Goal: Information Seeking & Learning: Learn about a topic

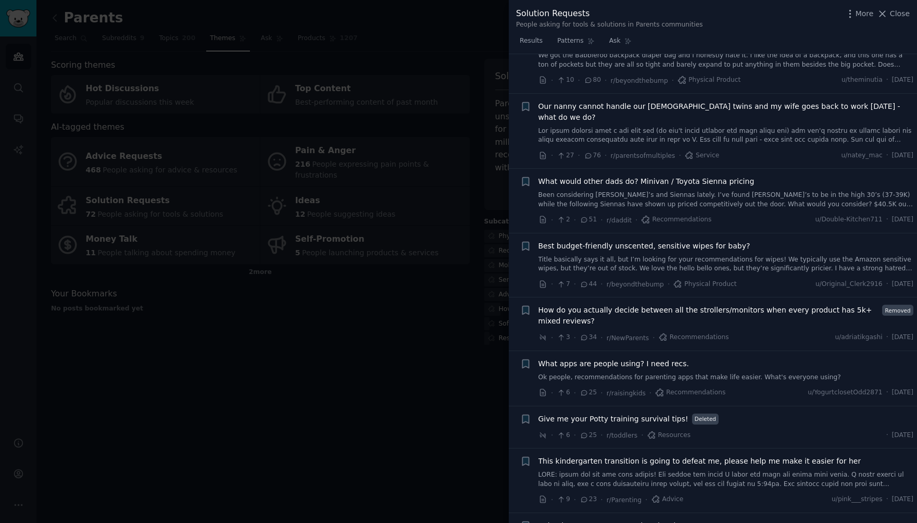
scroll to position [42, 0]
click at [604, 232] on li "+ Best budget-friendly unscented, sensitive wipes for baby? Title basically say…" at bounding box center [713, 264] width 408 height 64
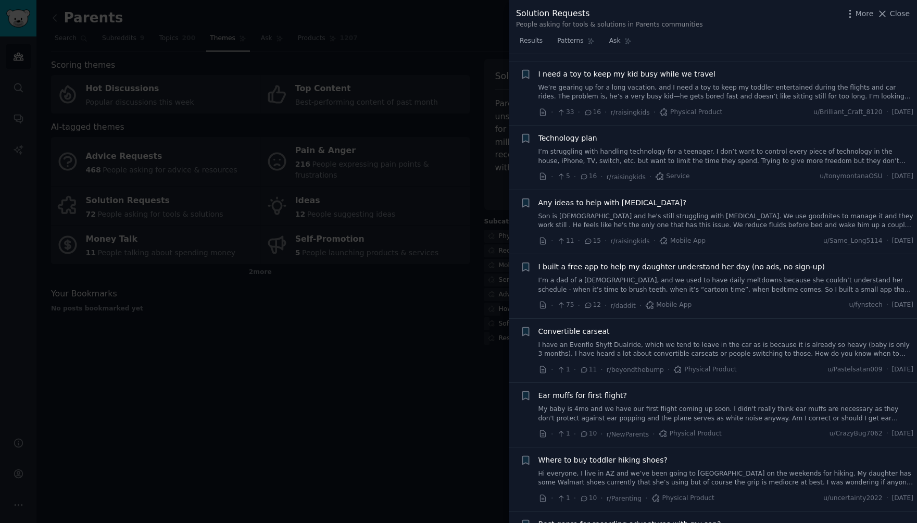
scroll to position [761, 0]
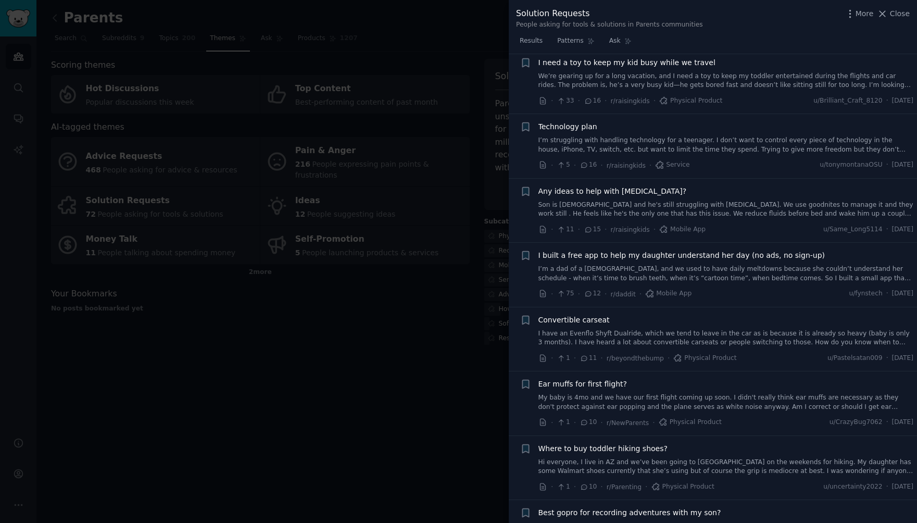
click at [667, 264] on link "I’m a dad of a 5-year-old, and we used to have daily meltdowns because she coul…" at bounding box center [725, 273] width 375 height 18
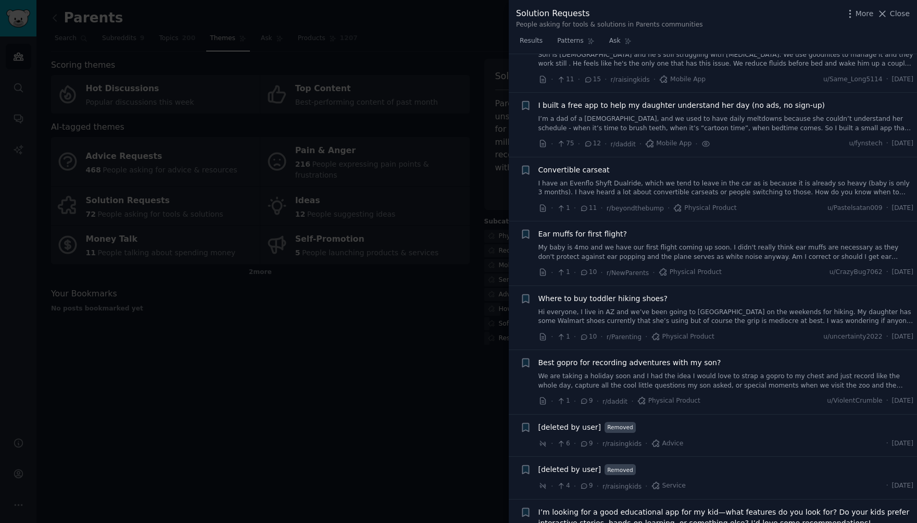
scroll to position [938, 0]
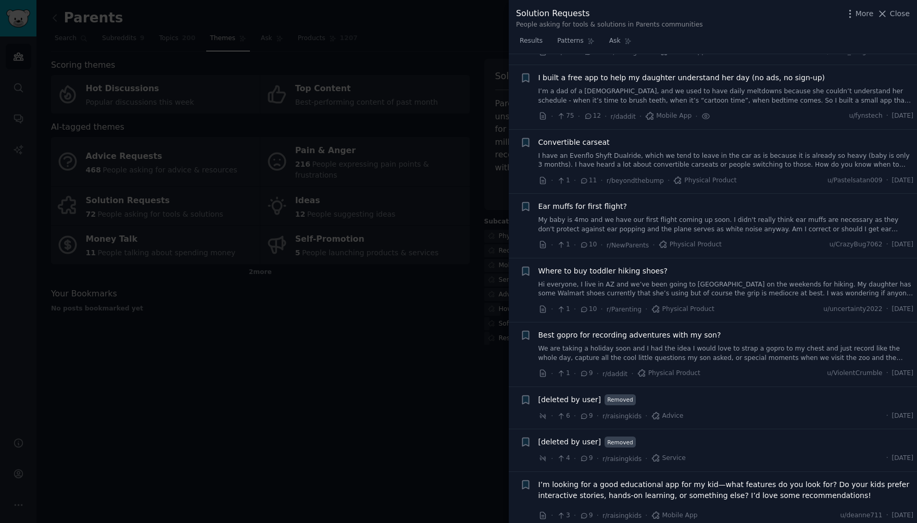
click at [659, 72] on span "I built a free app to help my daughter understand her day (no ads, no sign-up)" at bounding box center [681, 77] width 287 height 11
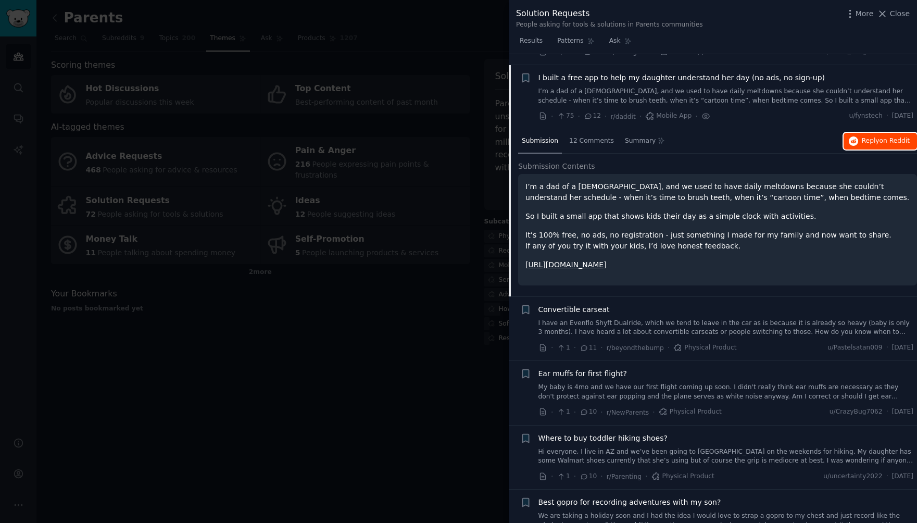
click at [880, 137] on span "on Reddit" at bounding box center [894, 140] width 30 height 7
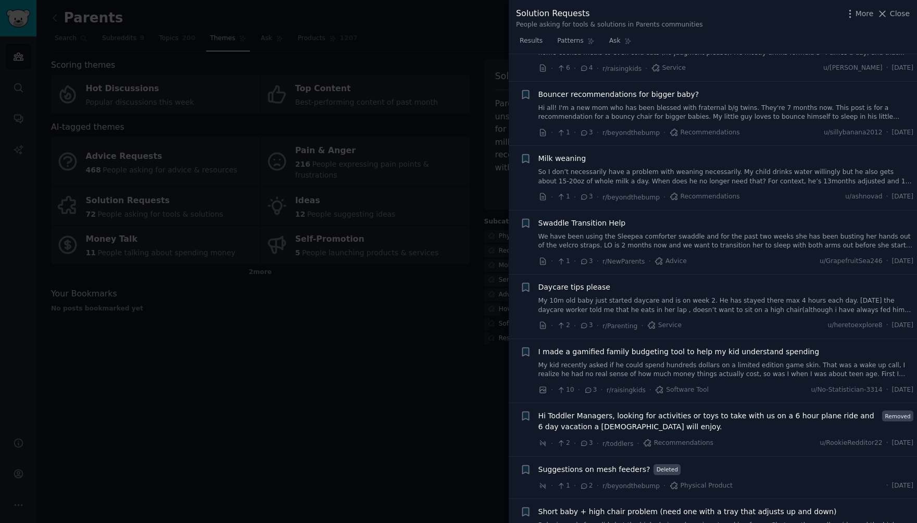
scroll to position [2525, 0]
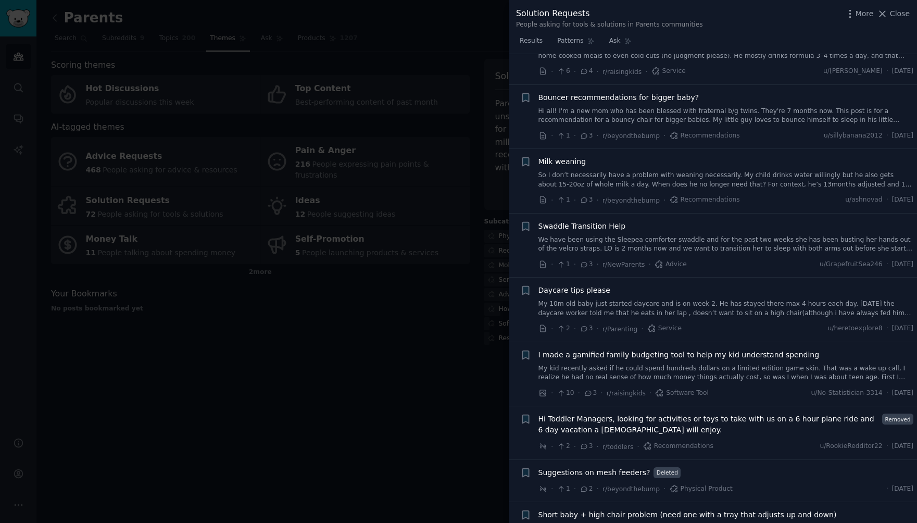
click at [682, 349] on span "I made a gamified family budgeting tool to help my kid understand spending" at bounding box center [678, 354] width 281 height 11
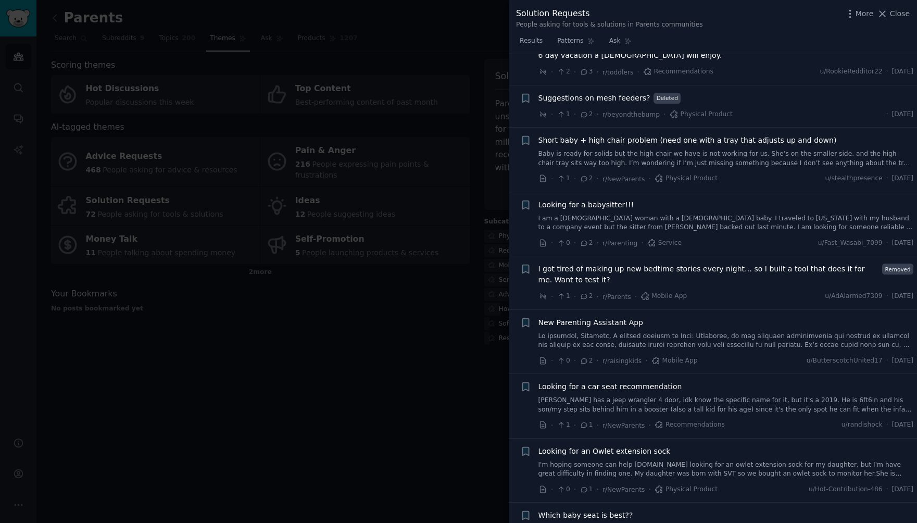
scroll to position [2900, 0]
click at [726, 263] on span "I got tired of making up new bedtime stories every night… so I built a tool tha…" at bounding box center [708, 274] width 340 height 22
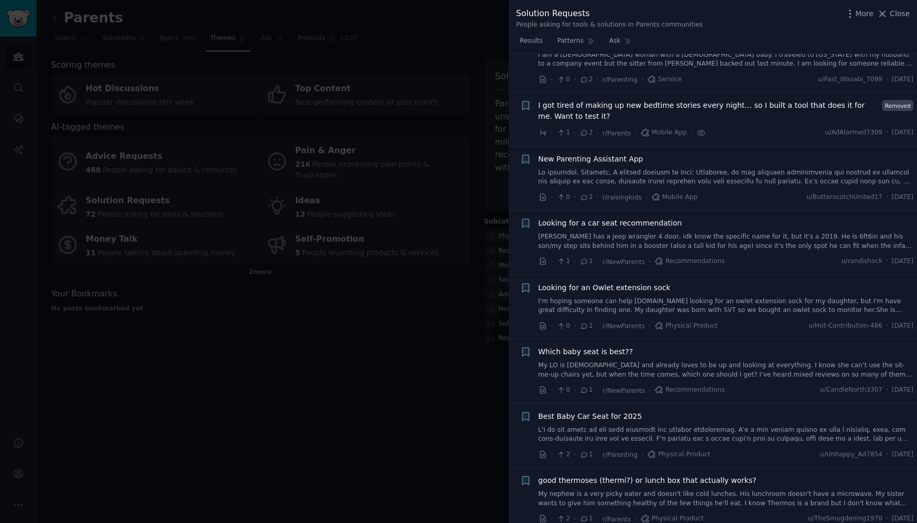
scroll to position [3090, 0]
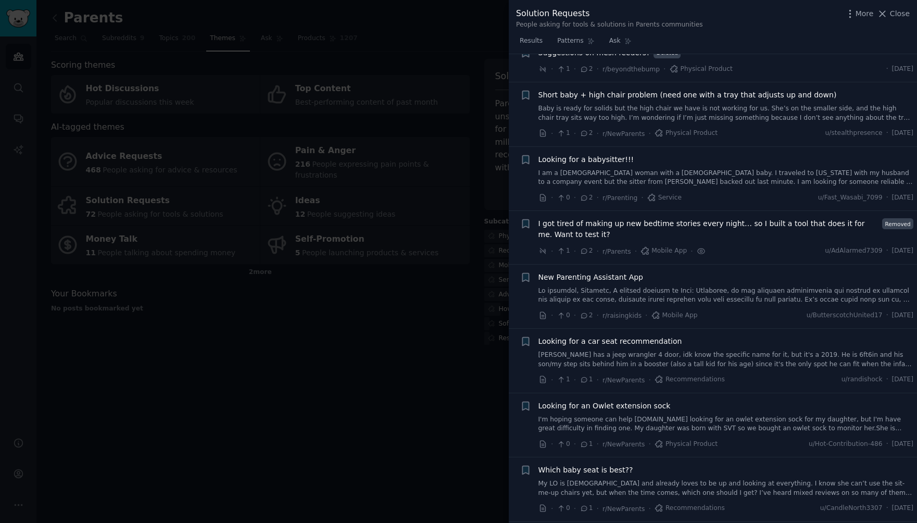
click at [761, 221] on span "I got tired of making up new bedtime stories every night… so I built a tool tha…" at bounding box center [708, 229] width 340 height 22
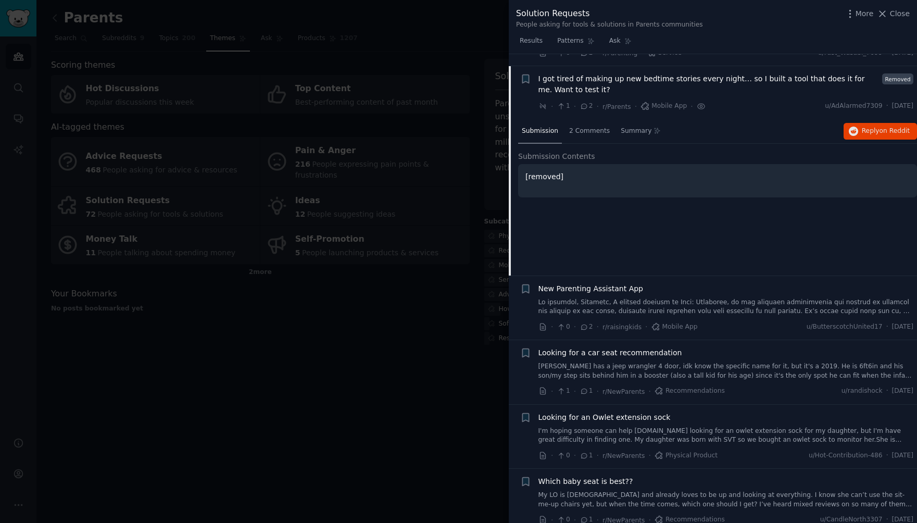
scroll to position [2923, 0]
click at [585, 125] on span "2 Comments" at bounding box center [589, 129] width 41 height 9
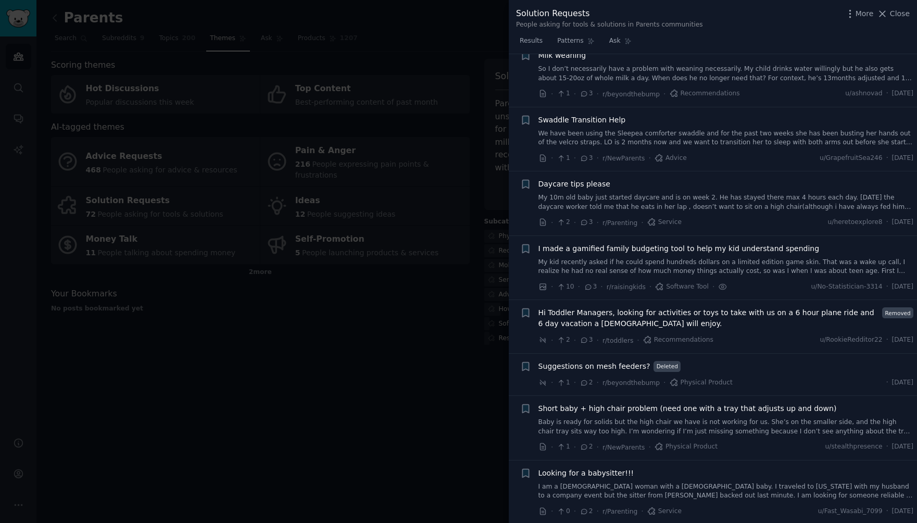
scroll to position [2456, 0]
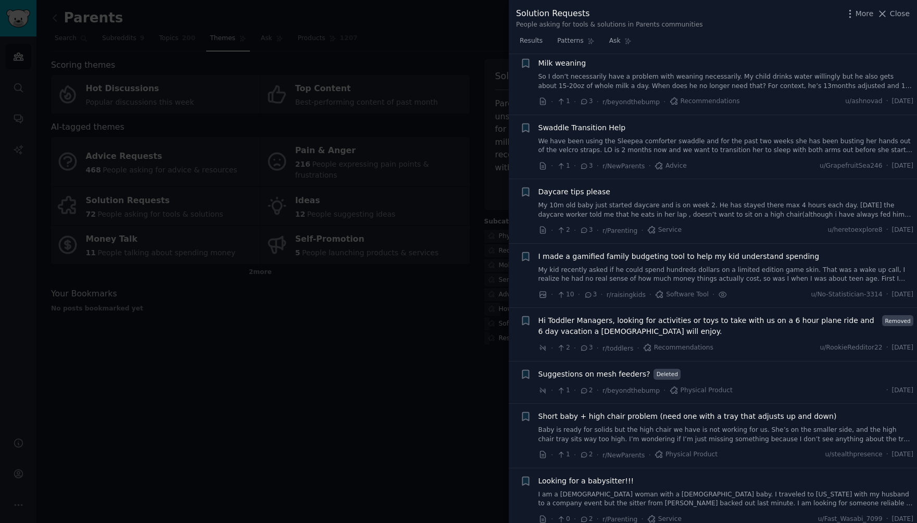
click at [611, 265] on link "My kid recently asked if he could spend hundreds dollars on a limited edition g…" at bounding box center [725, 274] width 375 height 18
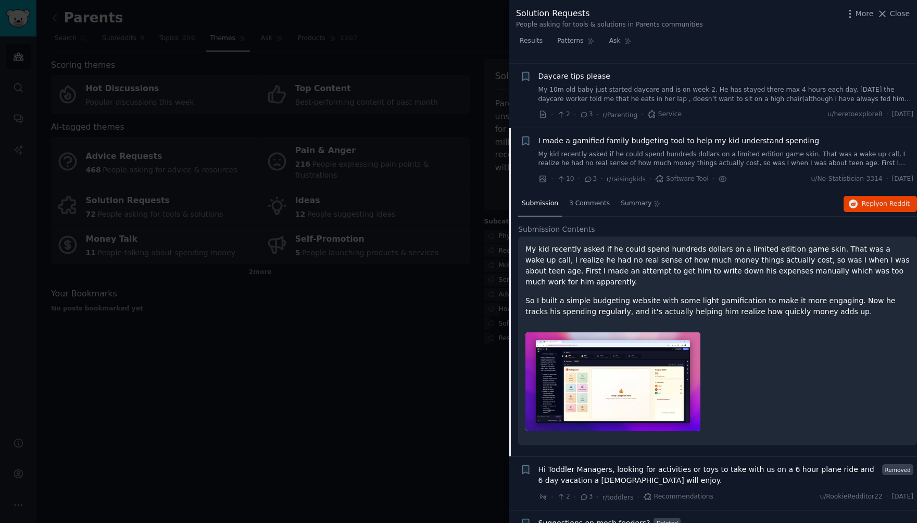
scroll to position [2566, 0]
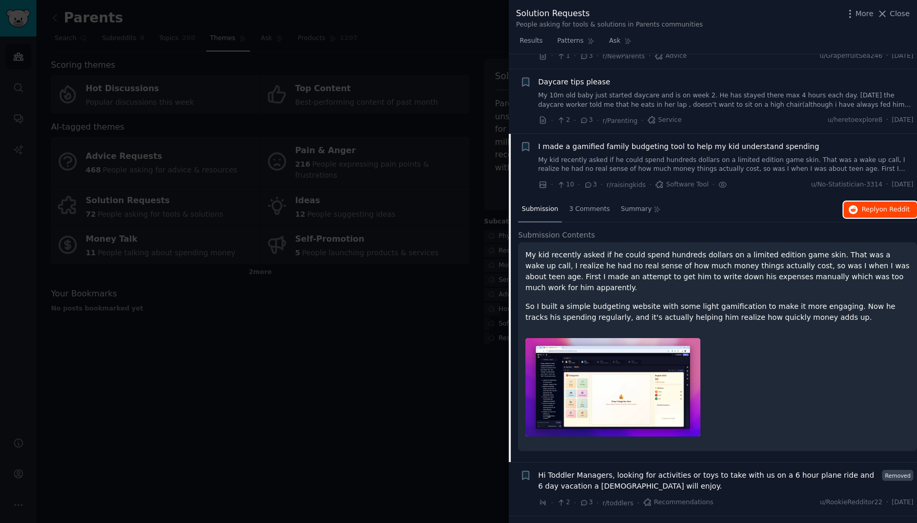
click at [879, 206] on span "on Reddit" at bounding box center [894, 209] width 30 height 7
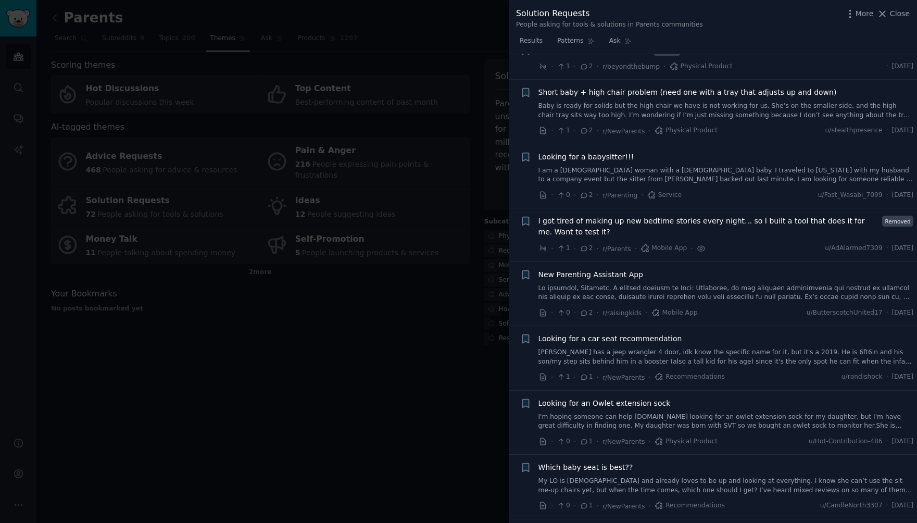
scroll to position [3045, 0]
click at [625, 283] on link at bounding box center [725, 292] width 375 height 18
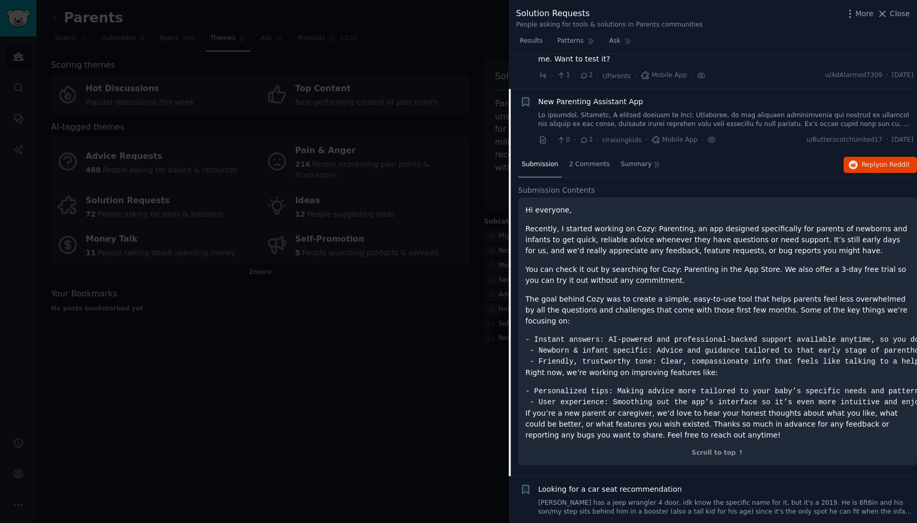
scroll to position [2977, 0]
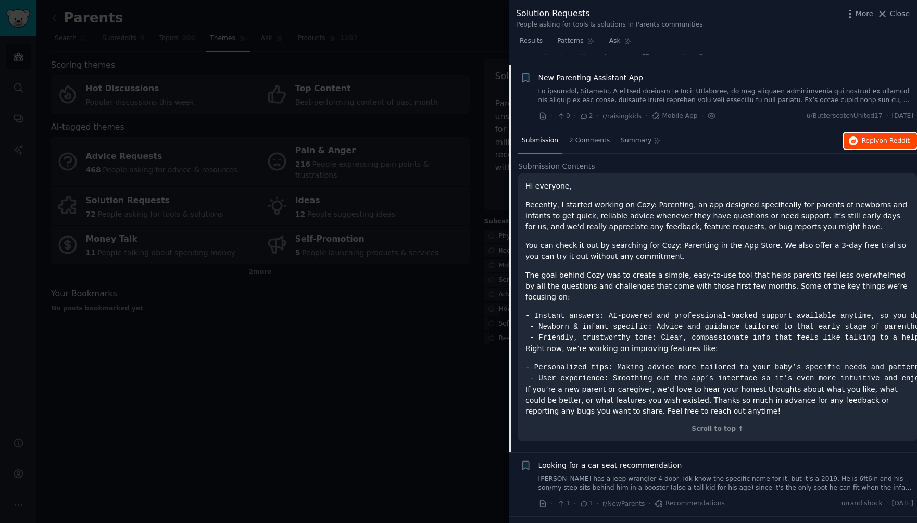
click at [879, 137] on span "on Reddit" at bounding box center [894, 140] width 30 height 7
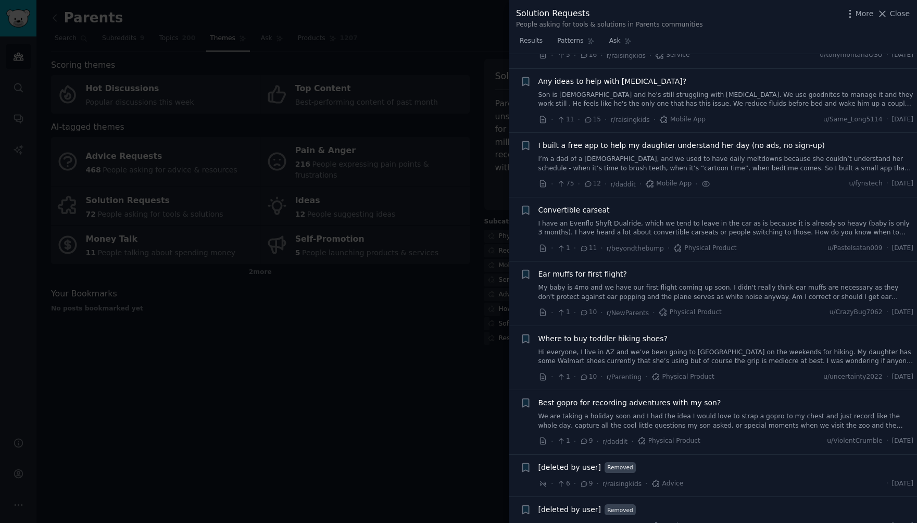
scroll to position [0, 0]
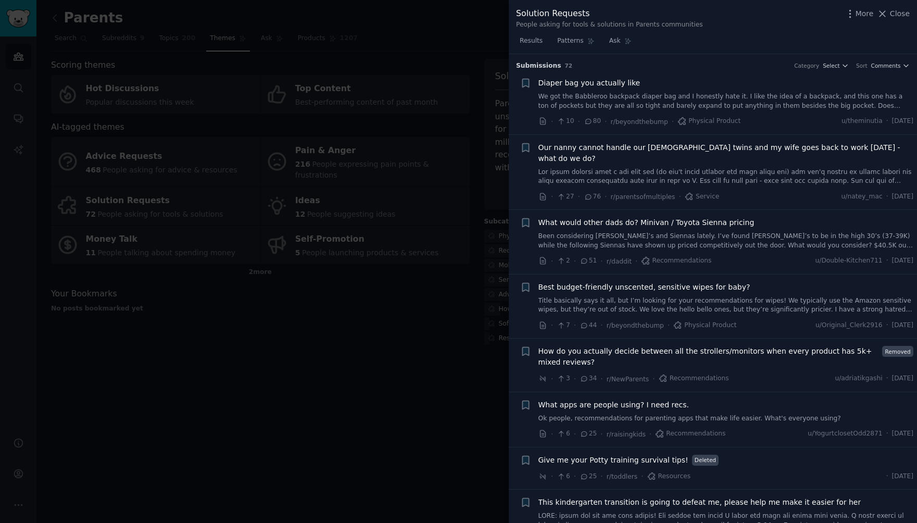
click at [377, 319] on div at bounding box center [458, 261] width 917 height 523
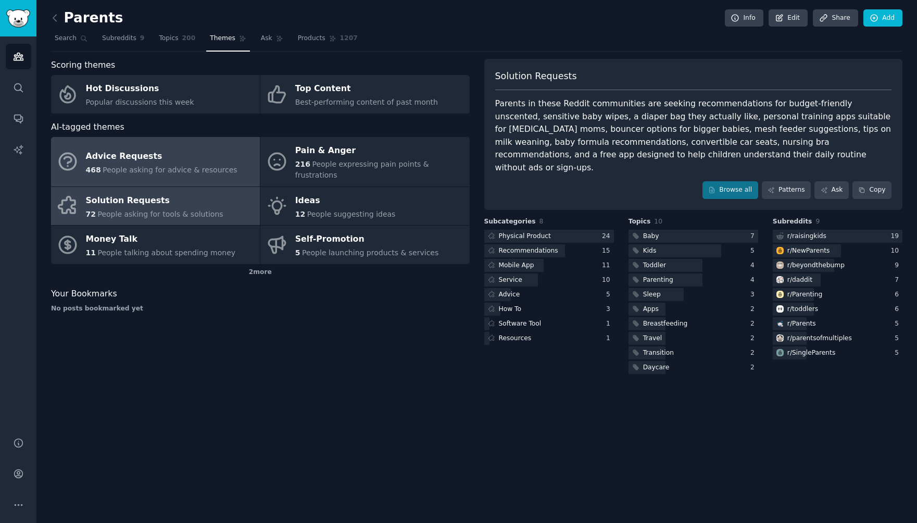
click at [198, 156] on div "Advice Requests" at bounding box center [161, 156] width 151 height 17
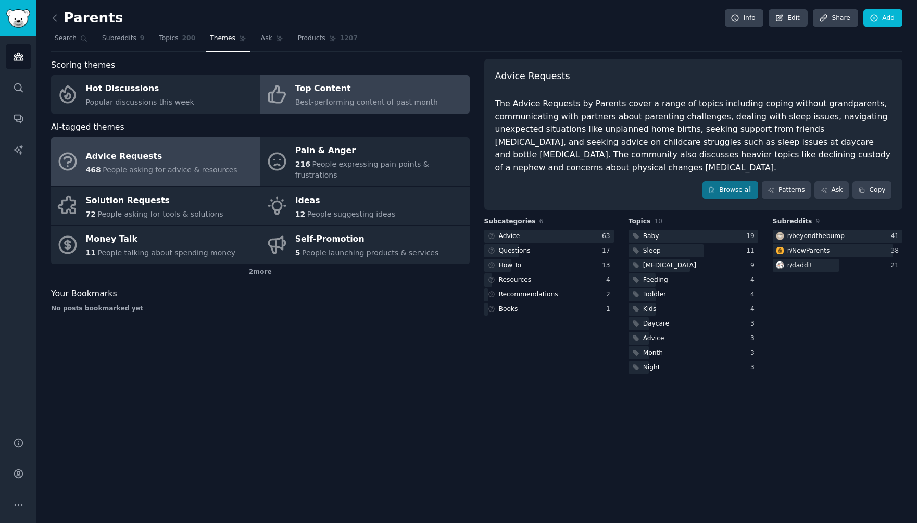
click at [384, 106] on div "Best-performing content of past month" at bounding box center [366, 102] width 143 height 11
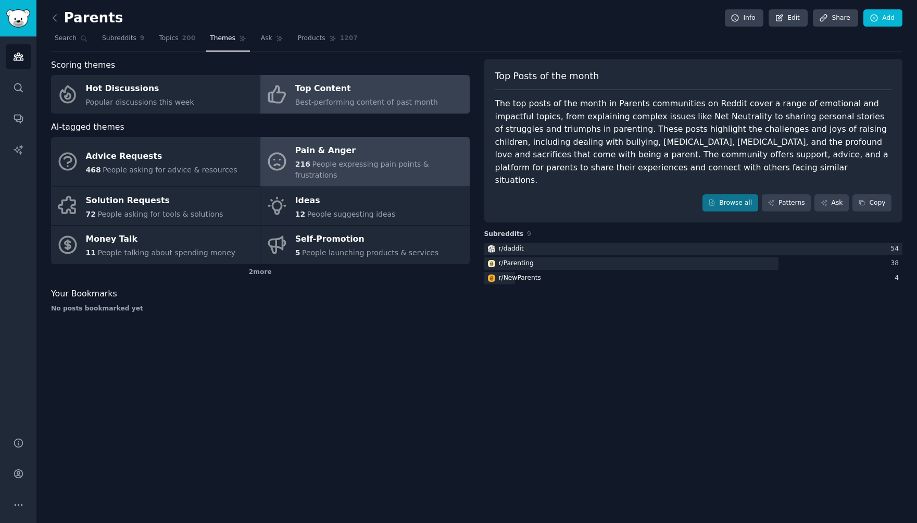
click at [375, 151] on div "Pain & Anger" at bounding box center [379, 151] width 169 height 17
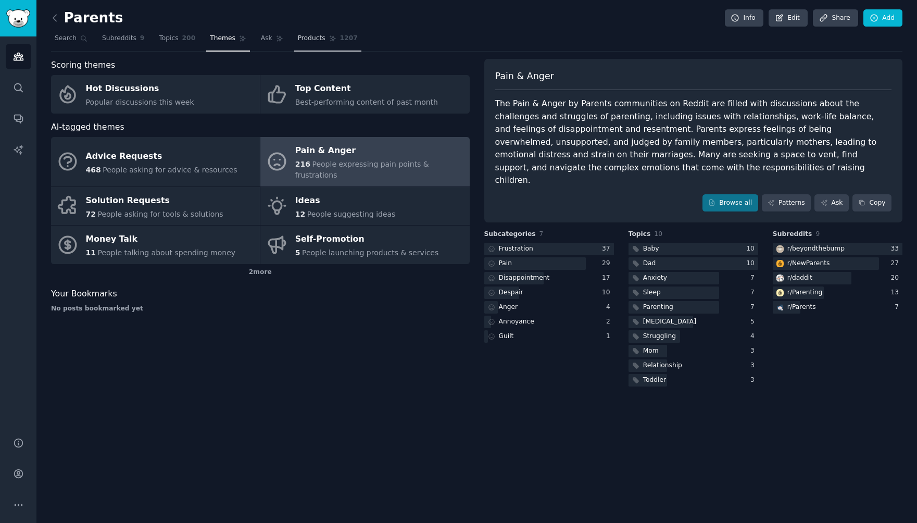
click at [309, 41] on span "Products" at bounding box center [312, 38] width 28 height 9
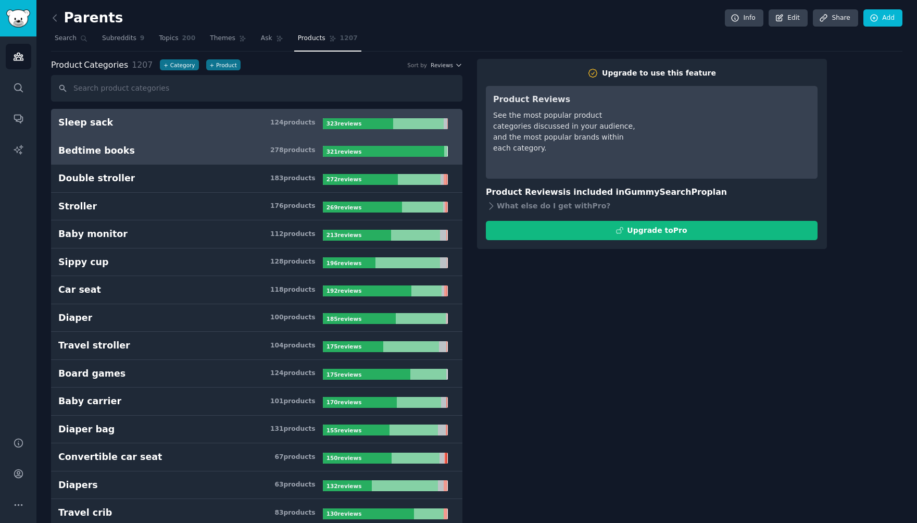
click at [249, 148] on h3 "Bedtime books 278 product s" at bounding box center [190, 150] width 264 height 13
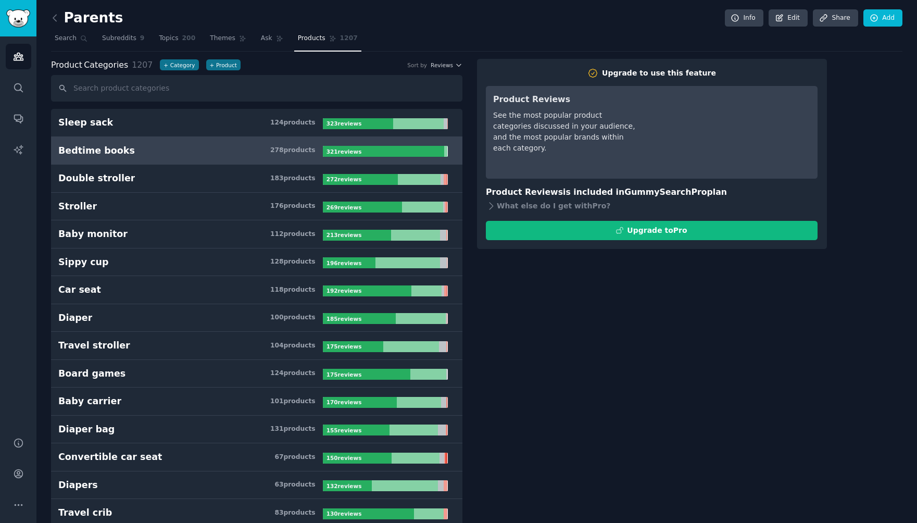
click at [248, 151] on h3 "Bedtime books 278 product s" at bounding box center [190, 150] width 264 height 13
click at [265, 34] on span "Ask" at bounding box center [266, 38] width 11 height 9
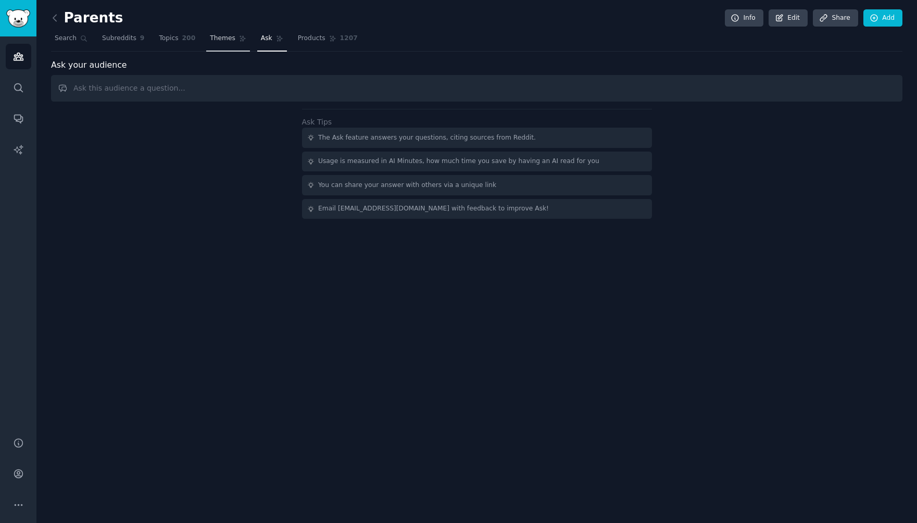
click at [227, 41] on span "Themes" at bounding box center [223, 38] width 26 height 9
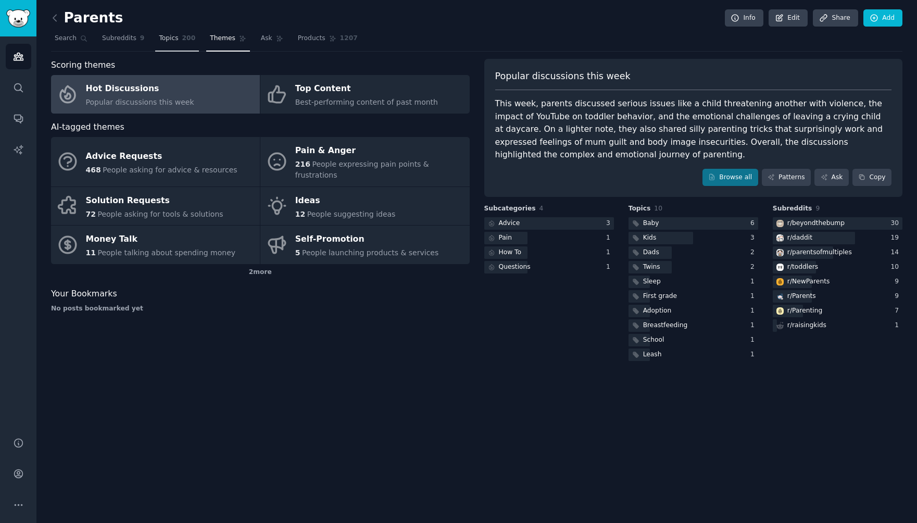
click at [185, 44] on link "Topics 200" at bounding box center [177, 40] width 44 height 21
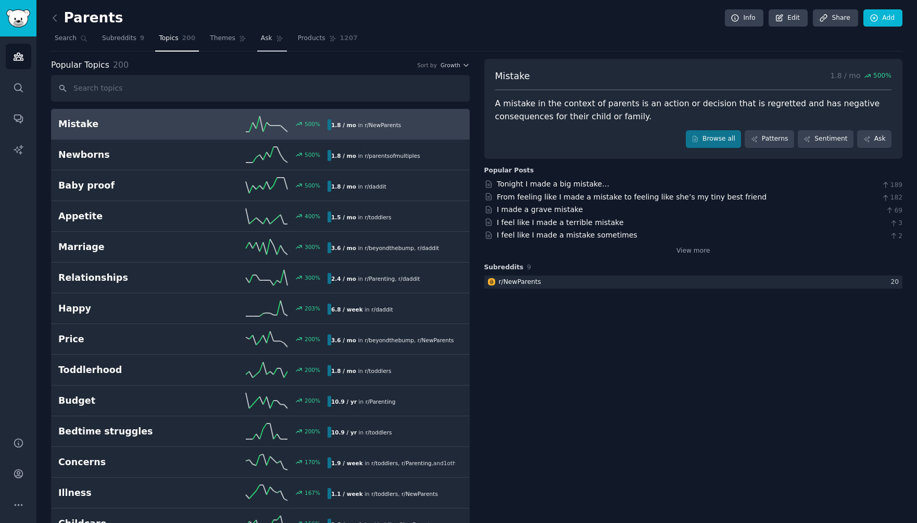
click at [268, 37] on span "Ask" at bounding box center [266, 38] width 11 height 9
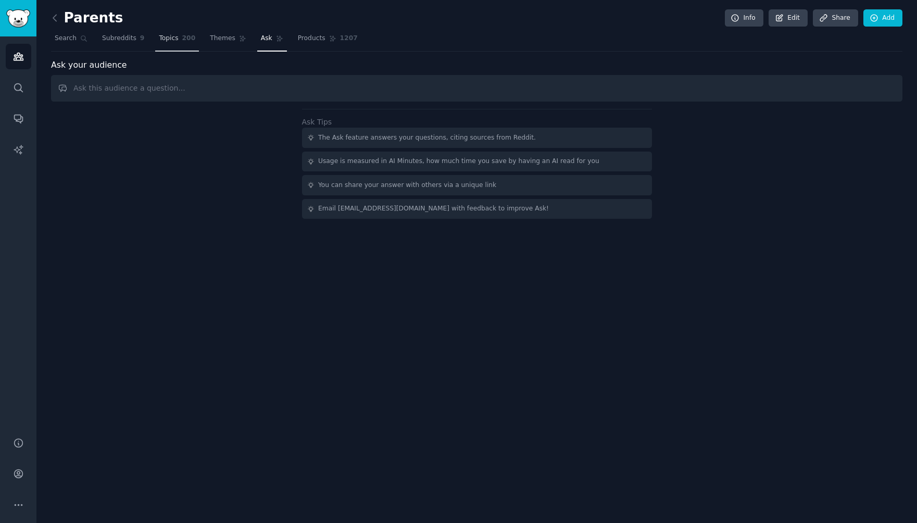
click at [173, 40] on span "Topics" at bounding box center [168, 38] width 19 height 9
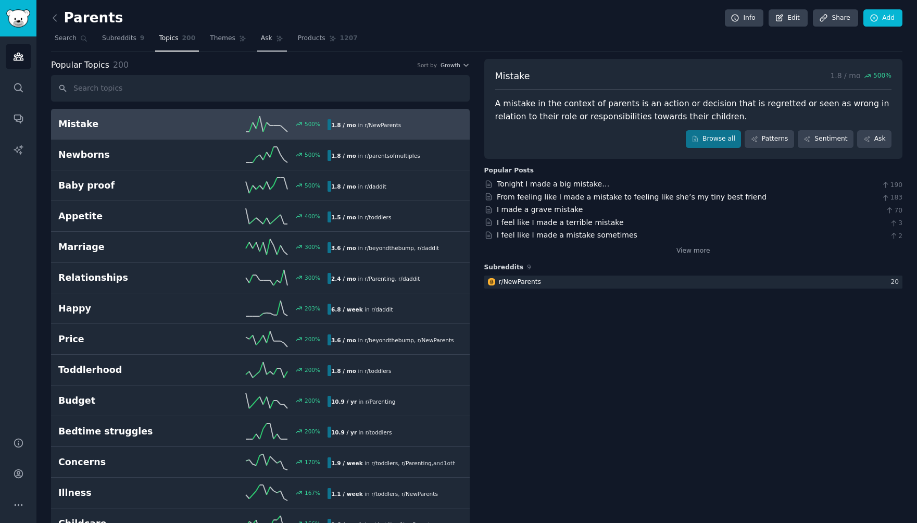
click at [276, 44] on link "Ask" at bounding box center [272, 40] width 30 height 21
